Goal: Task Accomplishment & Management: Use online tool/utility

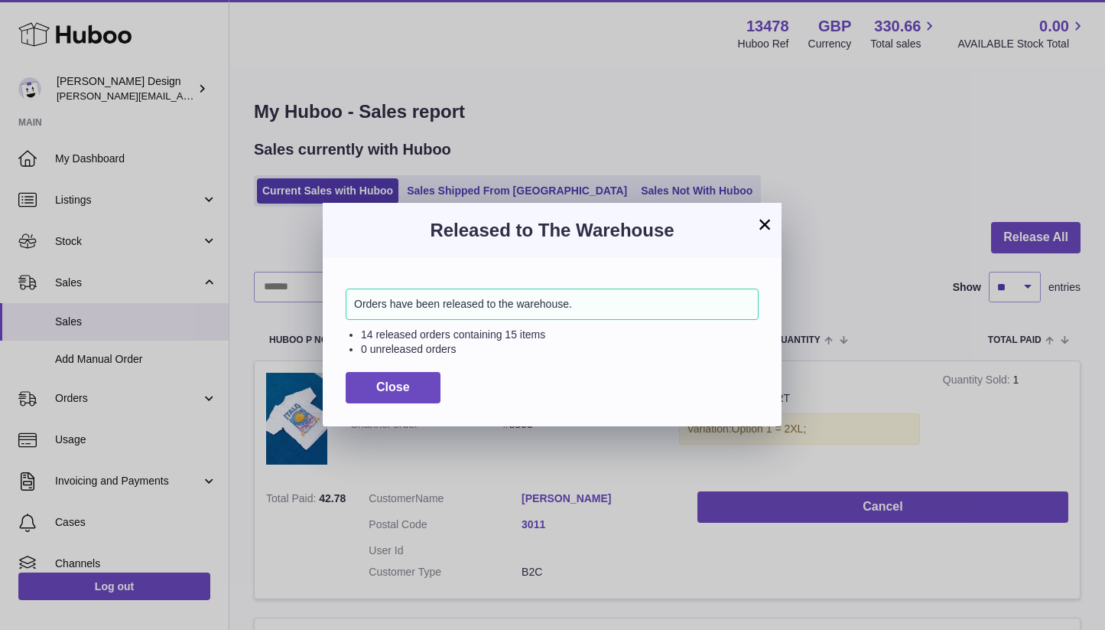
click at [415, 396] on button "Close" at bounding box center [393, 387] width 95 height 31
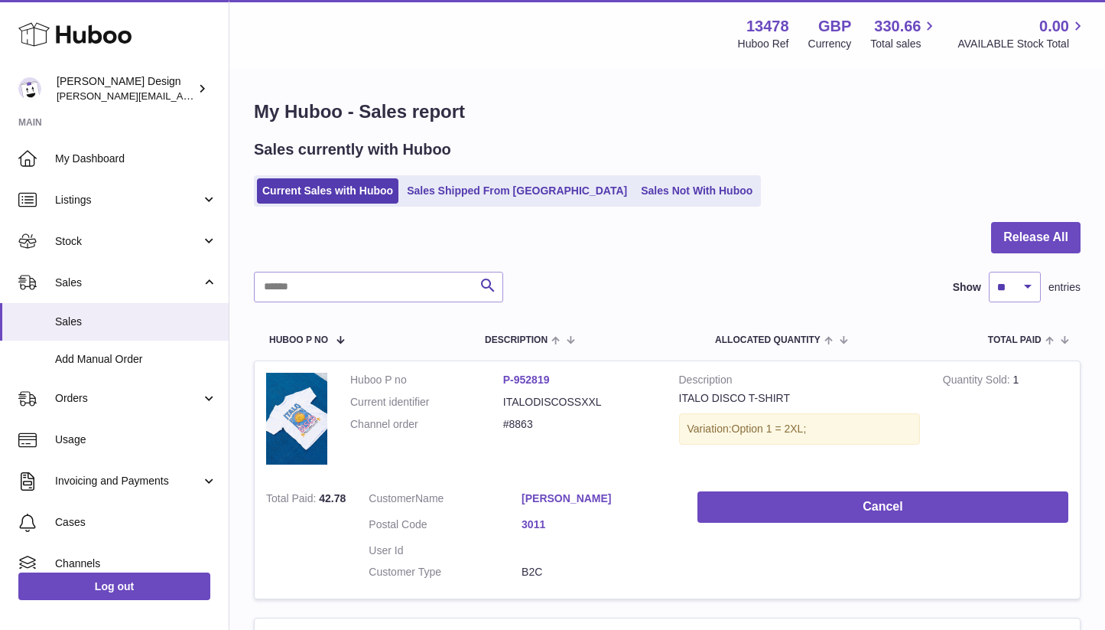
click at [797, 287] on div "Search Show ** ** ** *** entries" at bounding box center [667, 287] width 827 height 31
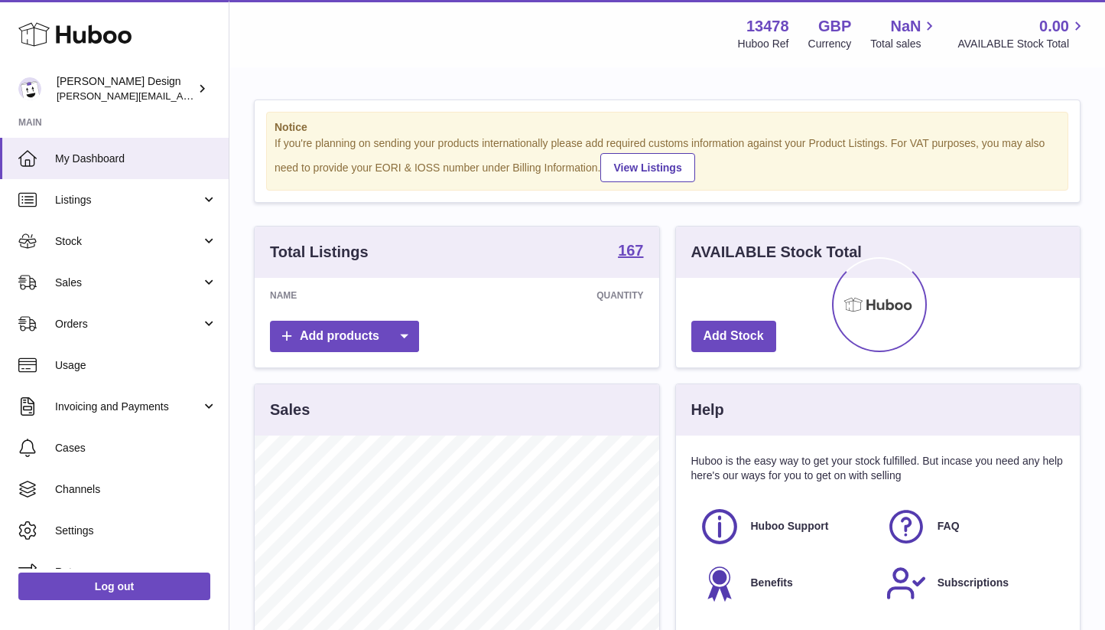
scroll to position [239, 404]
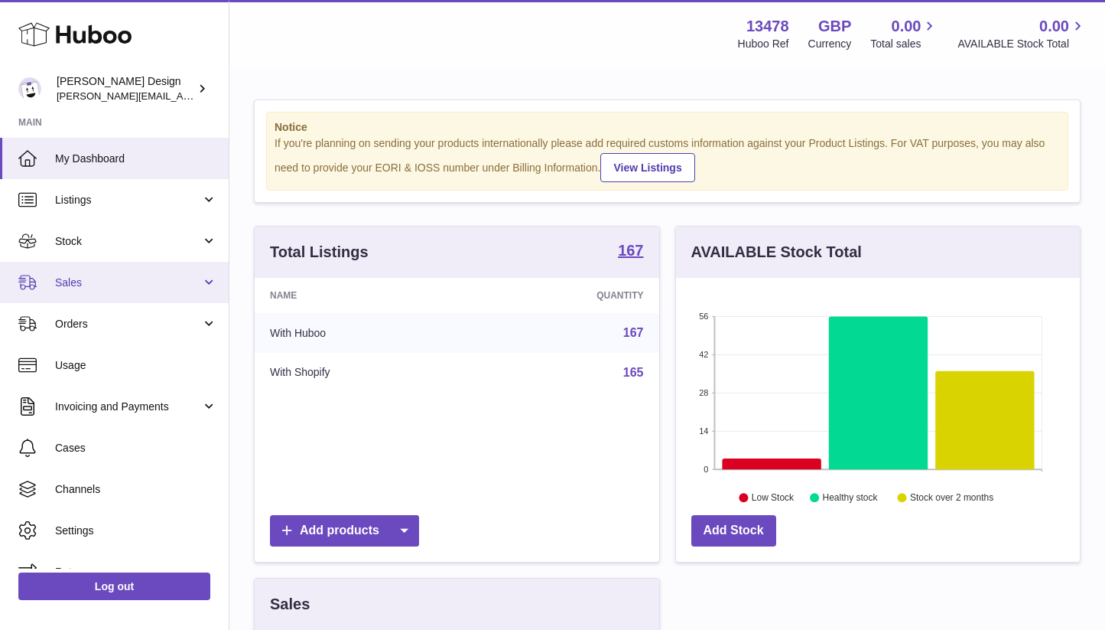
click at [69, 276] on span "Sales" at bounding box center [128, 282] width 146 height 15
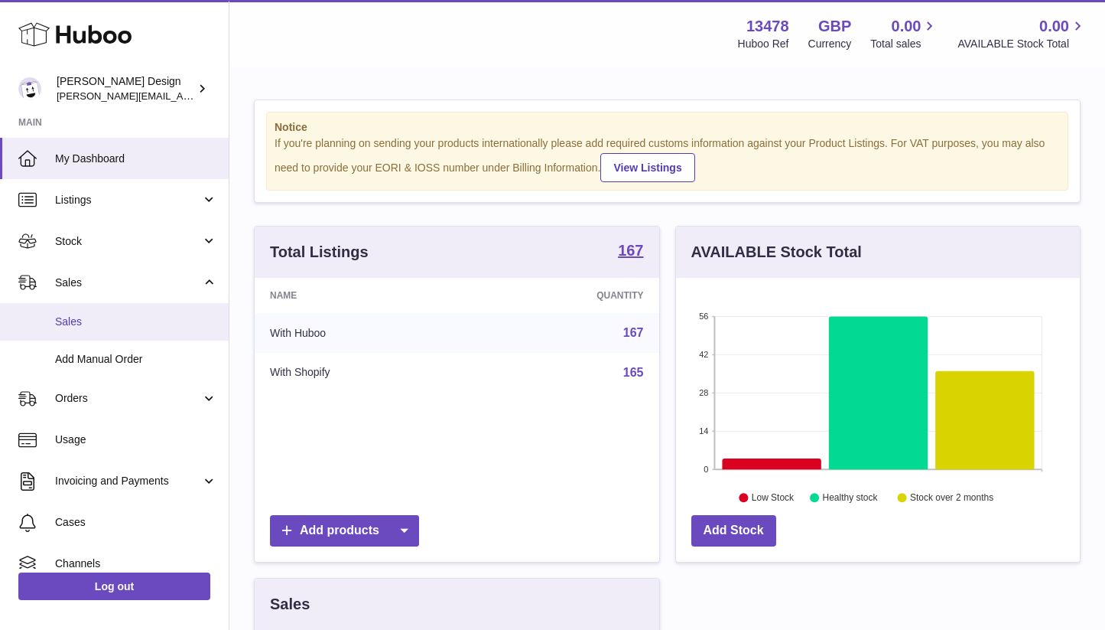
click at [75, 340] on link "Sales" at bounding box center [114, 321] width 229 height 37
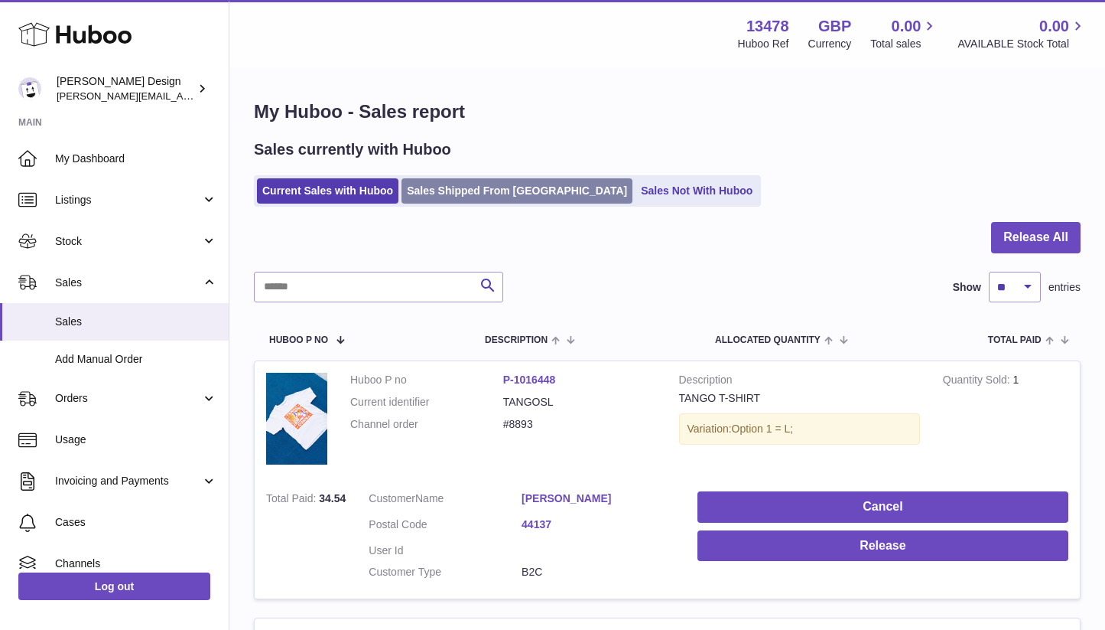
click at [496, 203] on link "Sales Shipped From [GEOGRAPHIC_DATA]" at bounding box center [517, 190] width 231 height 25
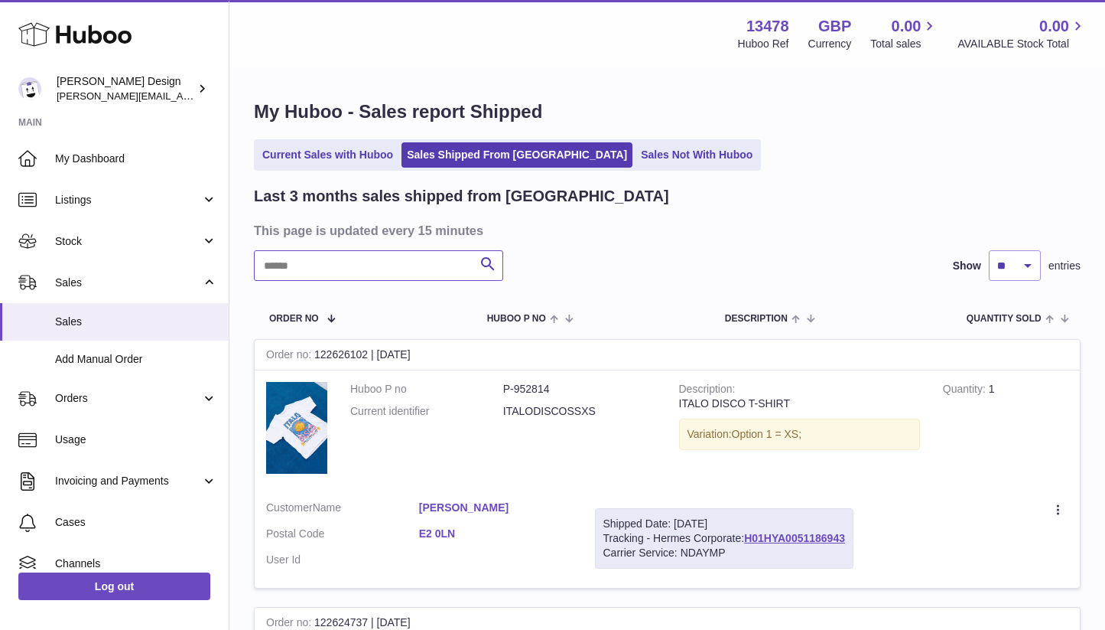
click at [421, 268] on input "text" at bounding box center [378, 265] width 249 height 31
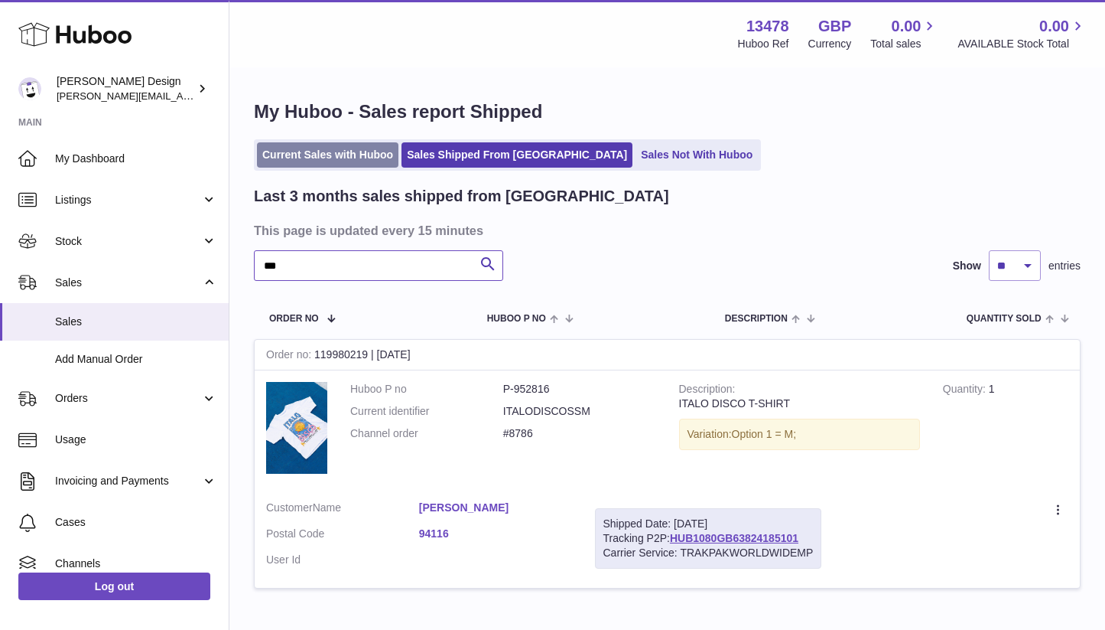
type input "***"
click at [331, 147] on link "Current Sales with Huboo" at bounding box center [328, 154] width 142 height 25
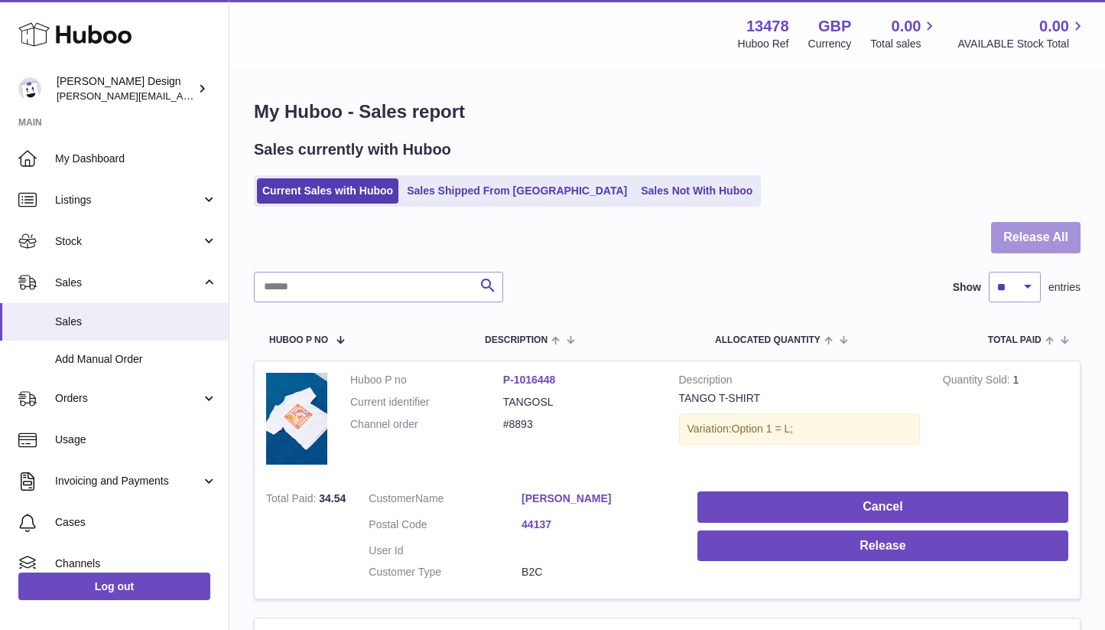
click at [1023, 241] on button "Release All" at bounding box center [1036, 237] width 90 height 31
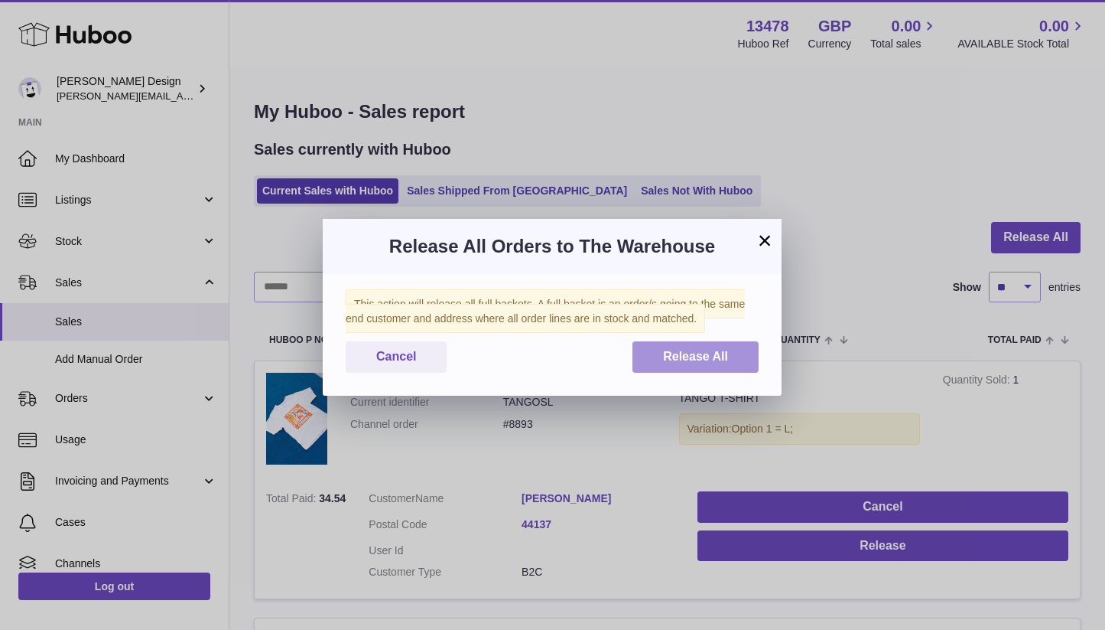
click at [734, 365] on button "Release All" at bounding box center [696, 356] width 126 height 31
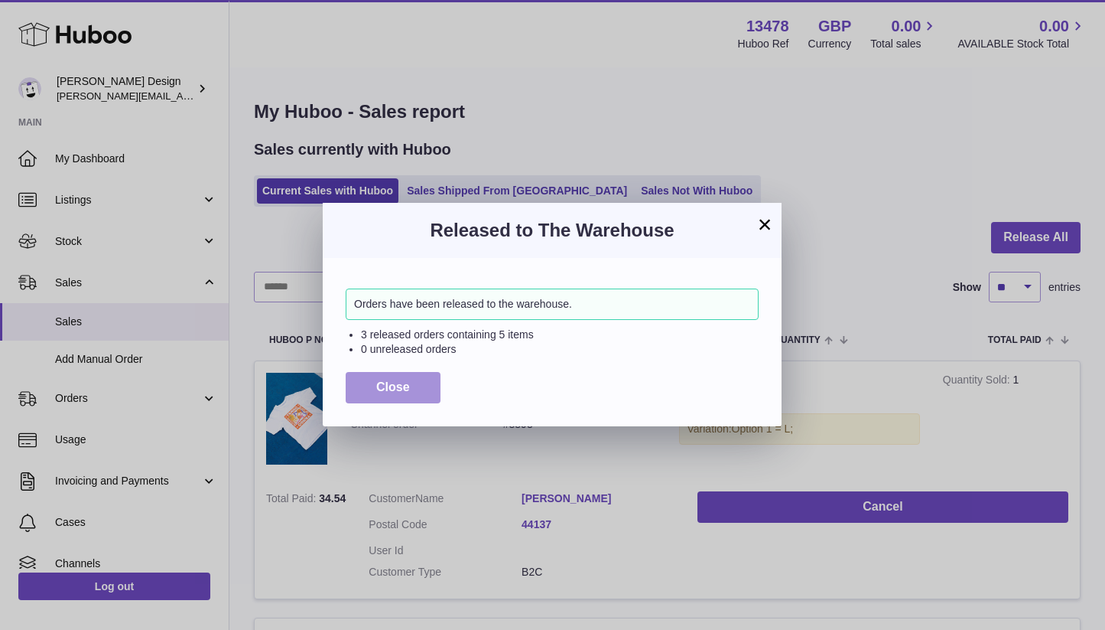
click at [382, 393] on span "Close" at bounding box center [393, 386] width 34 height 13
